Goal: Information Seeking & Learning: Understand process/instructions

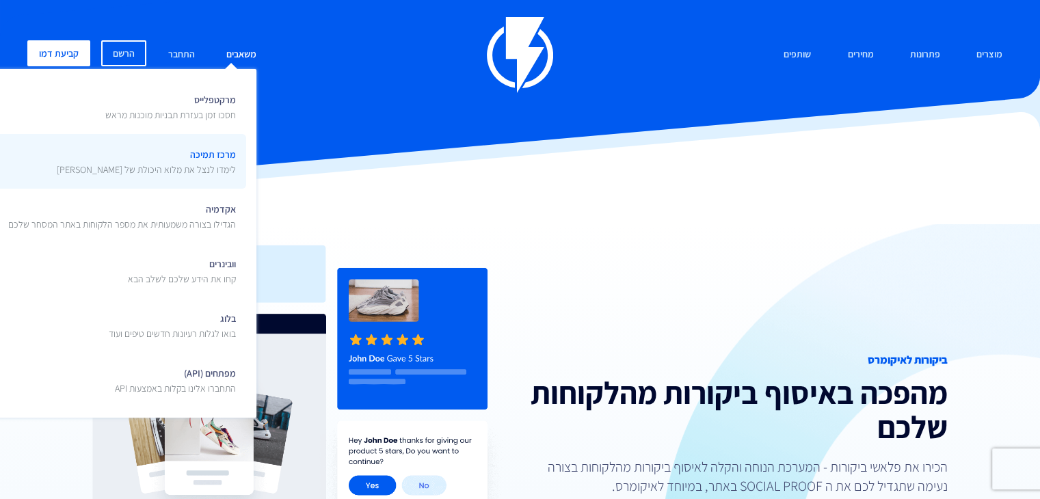
click at [211, 174] on p "לימדו לנצל את מלוא היכולת של [PERSON_NAME]" at bounding box center [146, 170] width 179 height 14
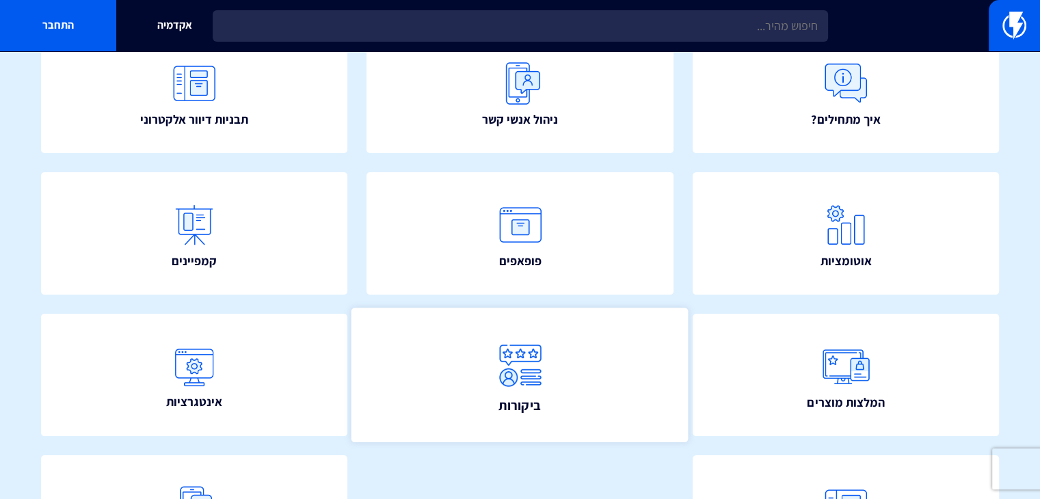
scroll to position [274, 0]
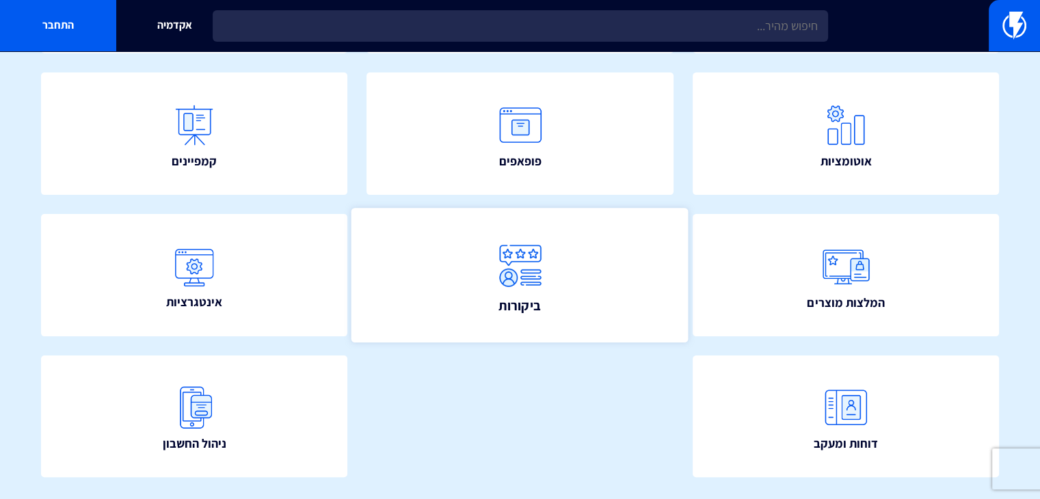
click at [585, 289] on link "ביקורות" at bounding box center [520, 275] width 337 height 135
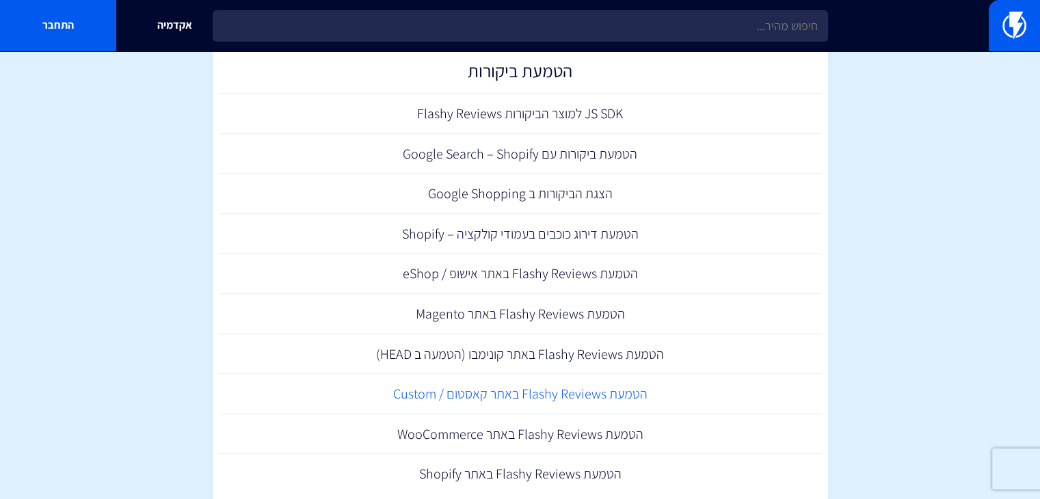
scroll to position [479, 0]
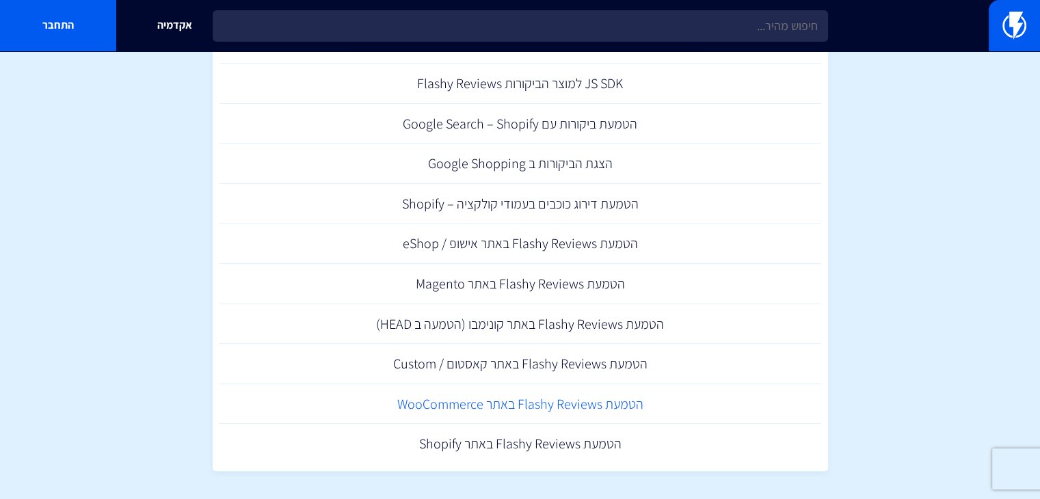
click at [613, 408] on link "הטמעת Flashy Reviews באתר WooCommerce" at bounding box center [521, 404] width 602 height 40
